Goal: Contribute content: Contribute content

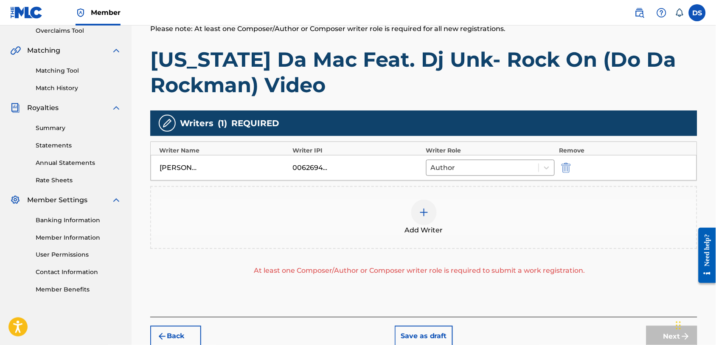
click at [424, 211] on img at bounding box center [424, 212] width 10 height 10
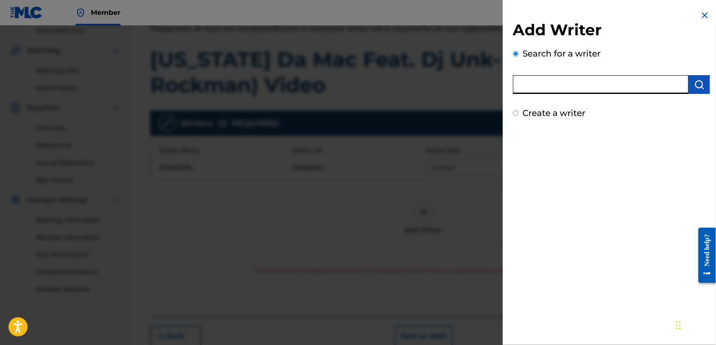
click at [534, 83] on input "text" at bounding box center [601, 84] width 176 height 19
click at [600, 83] on input "[PERSON_NAME]" at bounding box center [601, 84] width 176 height 19
type input "[PERSON_NAME]"
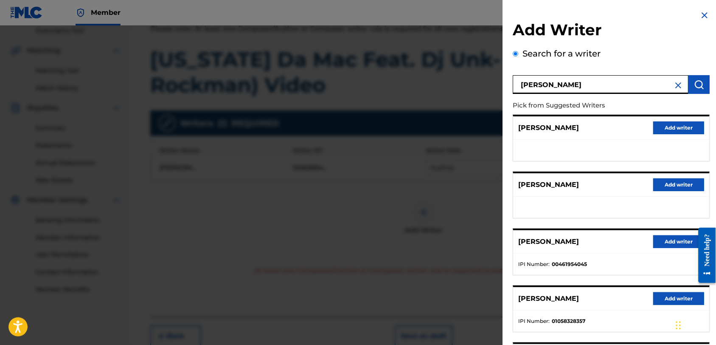
click at [665, 237] on button "Add writer" at bounding box center [678, 241] width 51 height 13
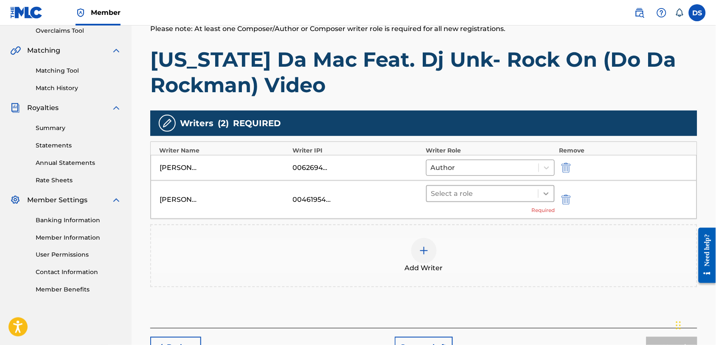
click at [544, 193] on icon at bounding box center [546, 193] width 8 height 8
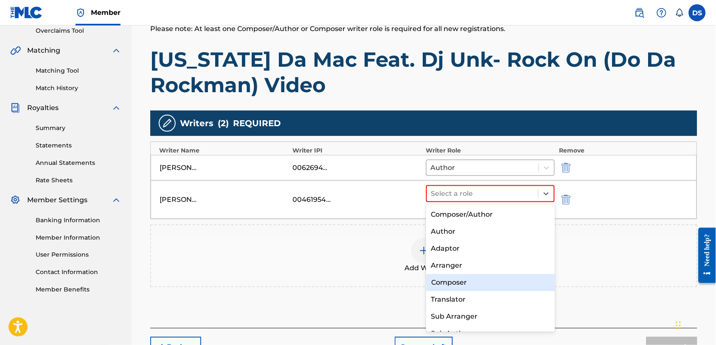
click at [445, 285] on div "Composer" at bounding box center [490, 282] width 129 height 17
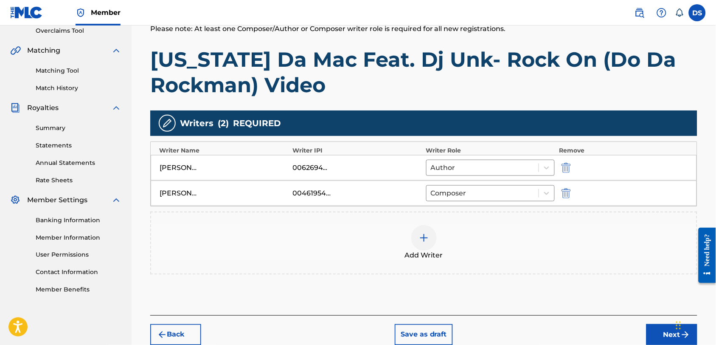
click at [421, 237] on img at bounding box center [424, 238] width 10 height 10
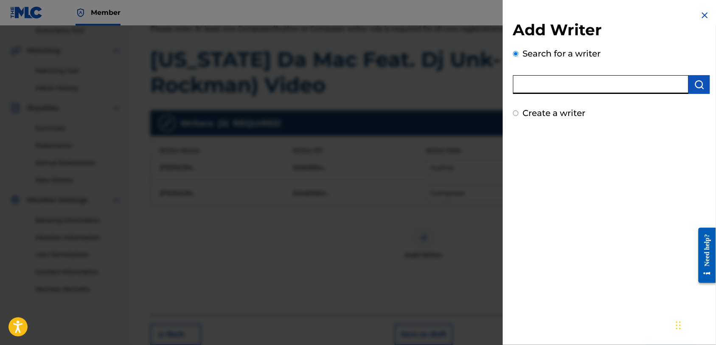
click at [543, 86] on input "text" at bounding box center [601, 84] width 176 height 19
type input "[PERSON_NAME]"
click at [315, 131] on div at bounding box center [358, 197] width 716 height 345
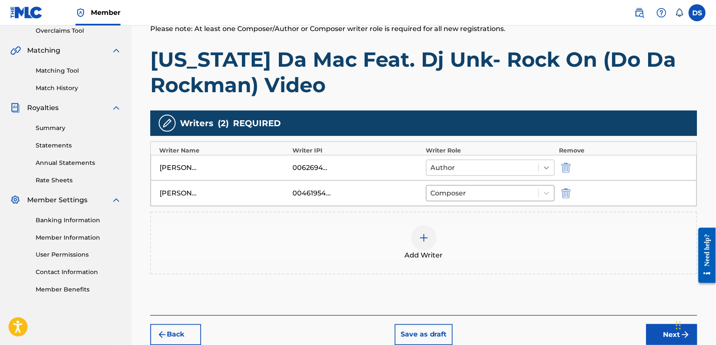
click at [546, 168] on icon at bounding box center [546, 167] width 5 height 3
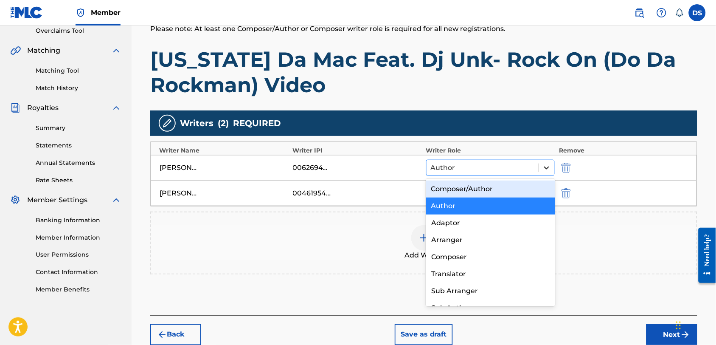
click at [545, 166] on icon at bounding box center [546, 167] width 5 height 3
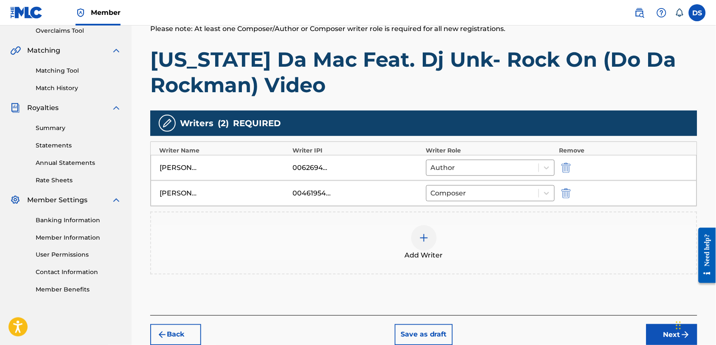
click at [414, 329] on button "Save as draft" at bounding box center [424, 334] width 58 height 21
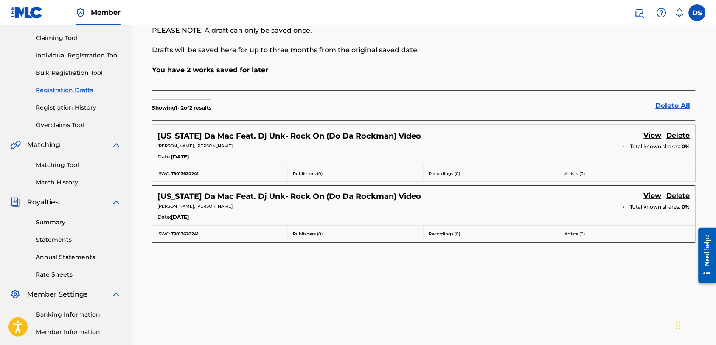
scroll to position [68, 0]
